Goal: Task Accomplishment & Management: Manage account settings

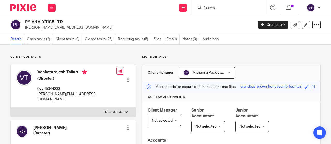
click at [34, 38] on link "Open tasks (2)" at bounding box center [40, 39] width 26 height 10
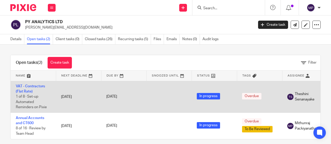
scroll to position [9, 0]
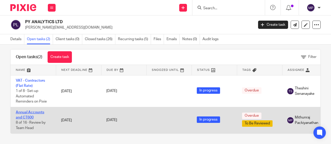
click at [35, 111] on link "Annual Accounts and CT600" at bounding box center [30, 115] width 28 height 9
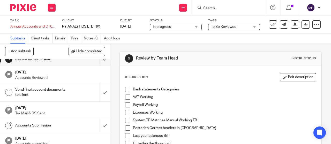
scroll to position [115, 0]
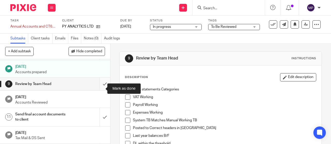
click at [100, 86] on input "submit" at bounding box center [55, 84] width 110 height 13
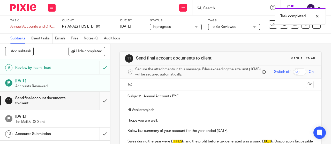
scroll to position [133, 0]
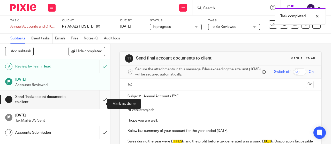
click at [101, 108] on input "submit" at bounding box center [55, 100] width 110 height 18
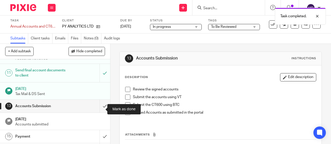
scroll to position [161, 0]
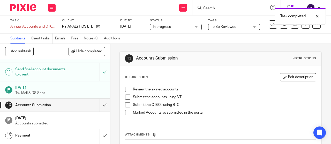
click at [240, 25] on span "To Be Reviewed" at bounding box center [230, 26] width 39 height 5
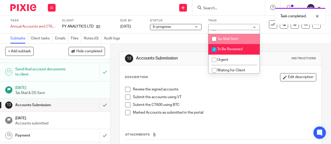
scroll to position [38, 0]
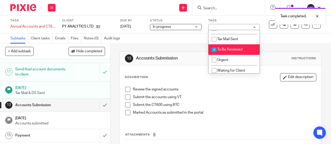
click at [227, 48] on li "To Be Reviewed" at bounding box center [233, 49] width 51 height 11
checkbox input "false"
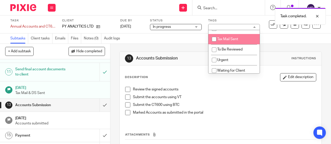
click at [227, 43] on li "Tax Mail Sent" at bounding box center [233, 39] width 51 height 11
checkbox input "true"
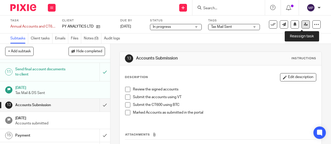
click at [304, 26] on icon at bounding box center [306, 24] width 4 height 4
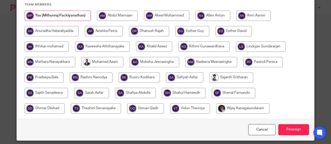
scroll to position [52, 0]
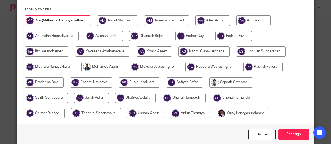
click at [85, 82] on input "radio" at bounding box center [91, 82] width 43 height 10
radio input "true"
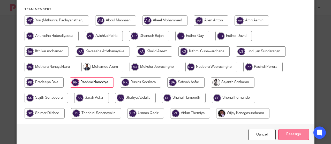
click at [289, 133] on input "Reassign" at bounding box center [293, 134] width 31 height 11
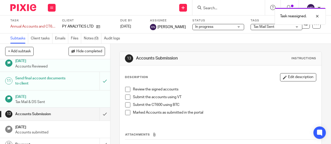
scroll to position [172, 0]
